Goal: Download file/media

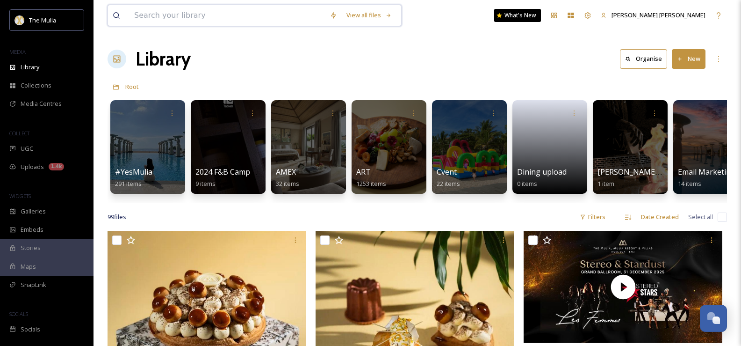
click at [300, 17] on input at bounding box center [227, 15] width 195 height 21
type input "wellness"
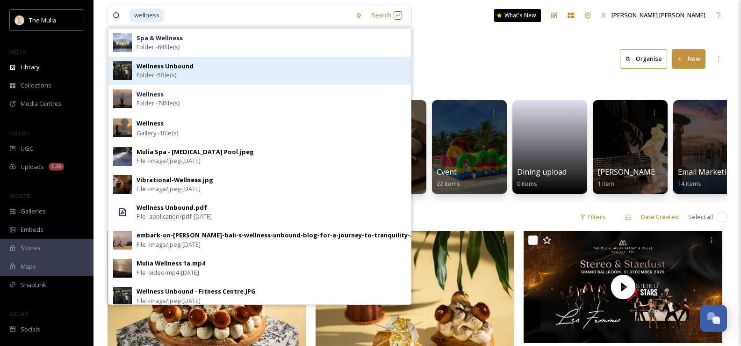
click at [280, 78] on div "Wellness Unbound Folder - 5 file(s)" at bounding box center [272, 71] width 270 height 18
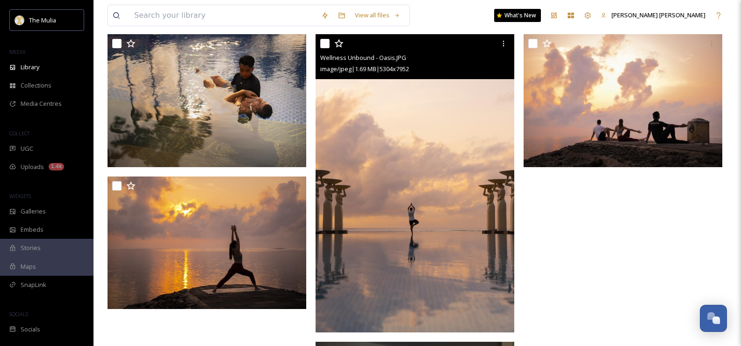
scroll to position [238, 0]
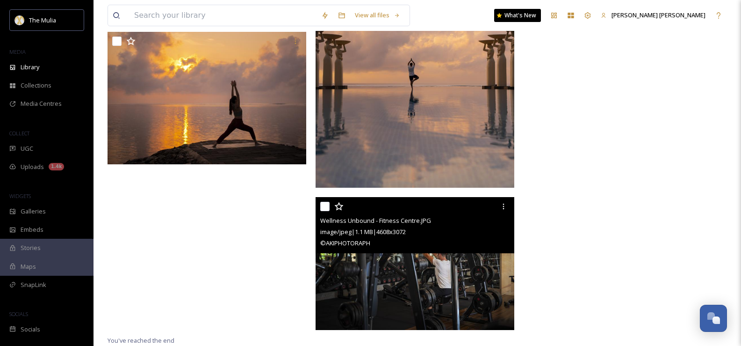
click at [435, 296] on img at bounding box center [415, 263] width 199 height 133
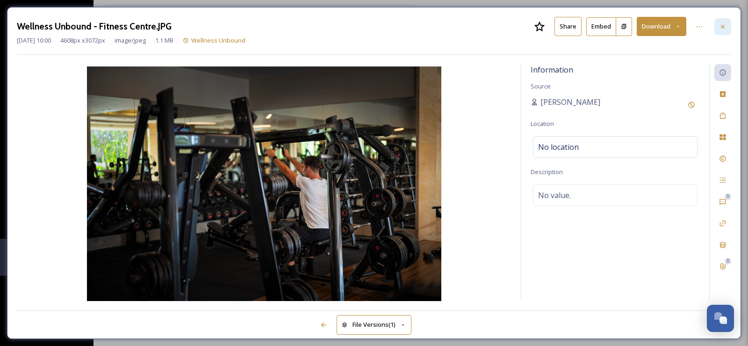
click at [724, 24] on icon at bounding box center [722, 26] width 7 height 7
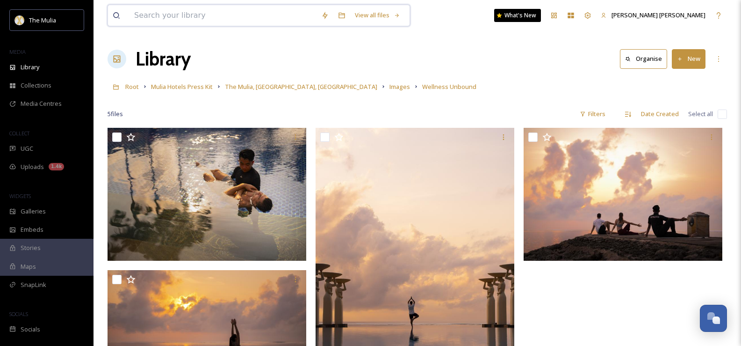
click at [251, 14] on input at bounding box center [223, 15] width 187 height 21
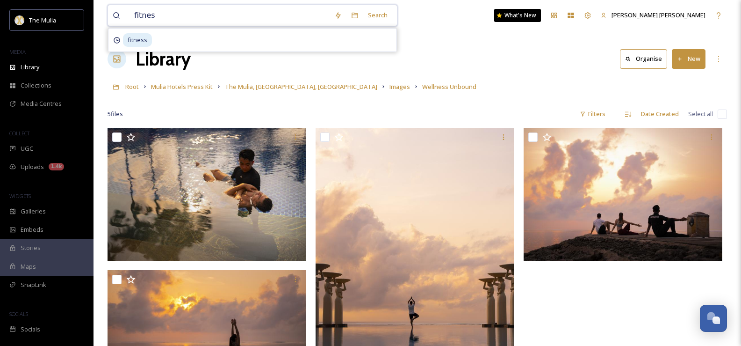
type input "fitness"
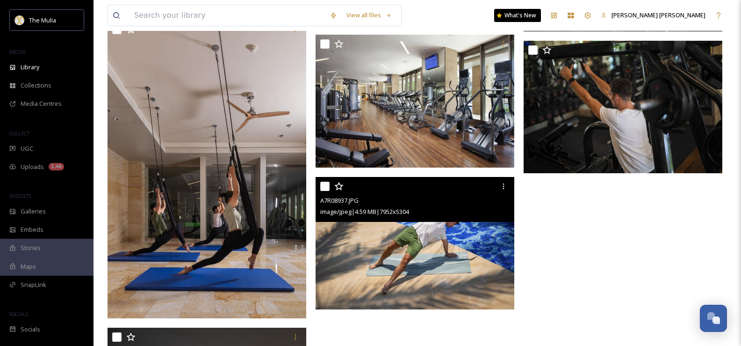
scroll to position [280, 0]
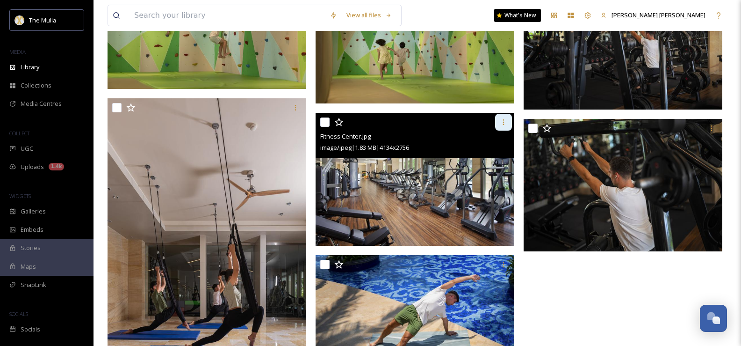
click at [499, 118] on div at bounding box center [503, 122] width 17 height 17
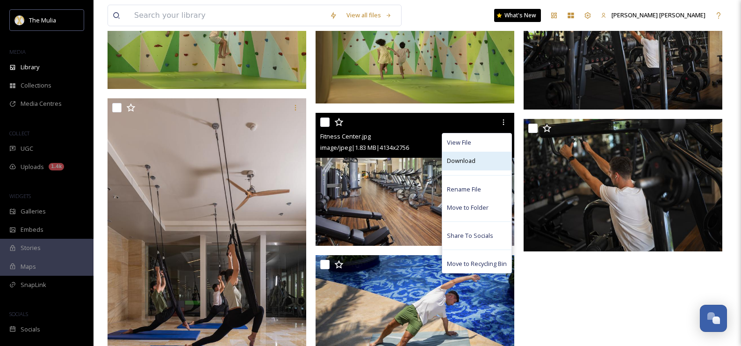
click at [475, 161] on span "Download" at bounding box center [461, 160] width 29 height 9
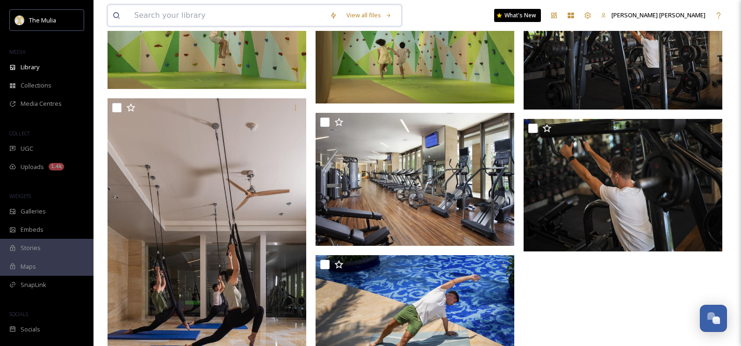
click at [254, 22] on input at bounding box center [227, 15] width 195 height 21
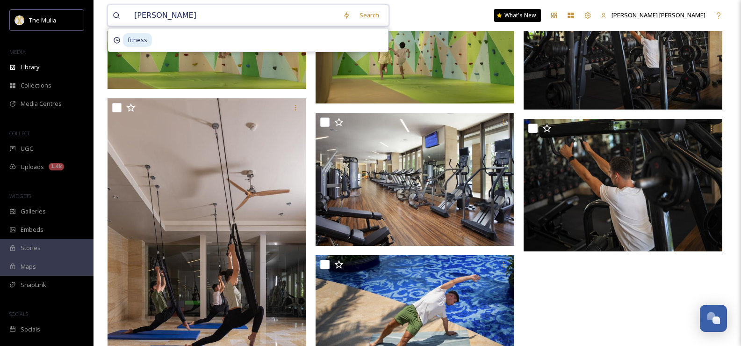
type input "cabana"
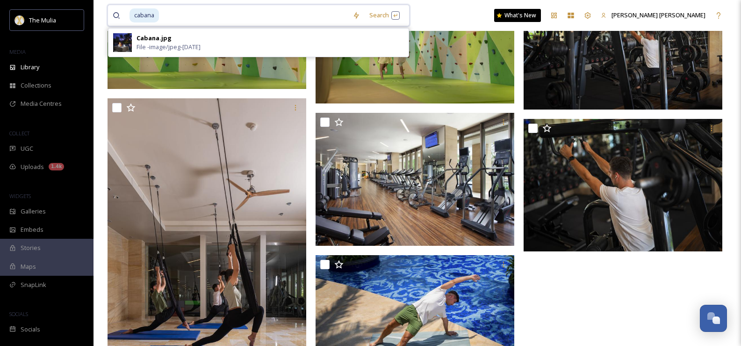
click at [181, 14] on input at bounding box center [254, 15] width 188 height 21
type input "cabmrb"
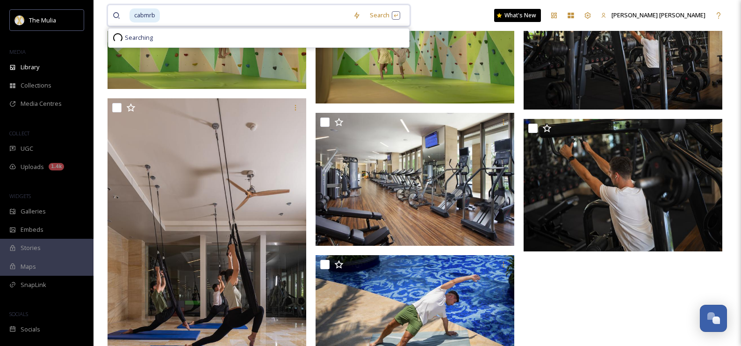
click at [181, 14] on input at bounding box center [254, 15] width 187 height 21
type input "c"
type input "mrb"
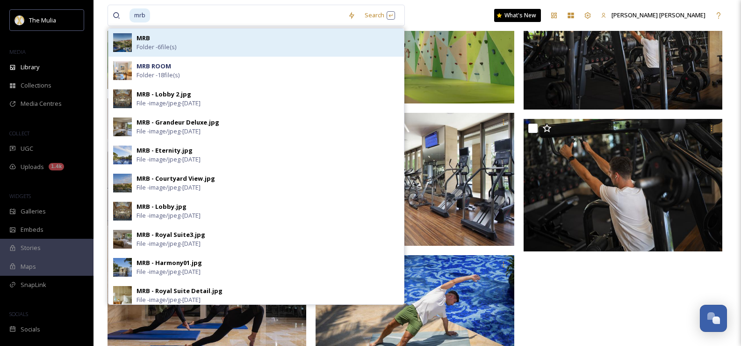
click at [281, 50] on div "MRB Folder - 6 file(s)" at bounding box center [268, 43] width 263 height 18
